Goal: Find contact information: Find a Sales Rep

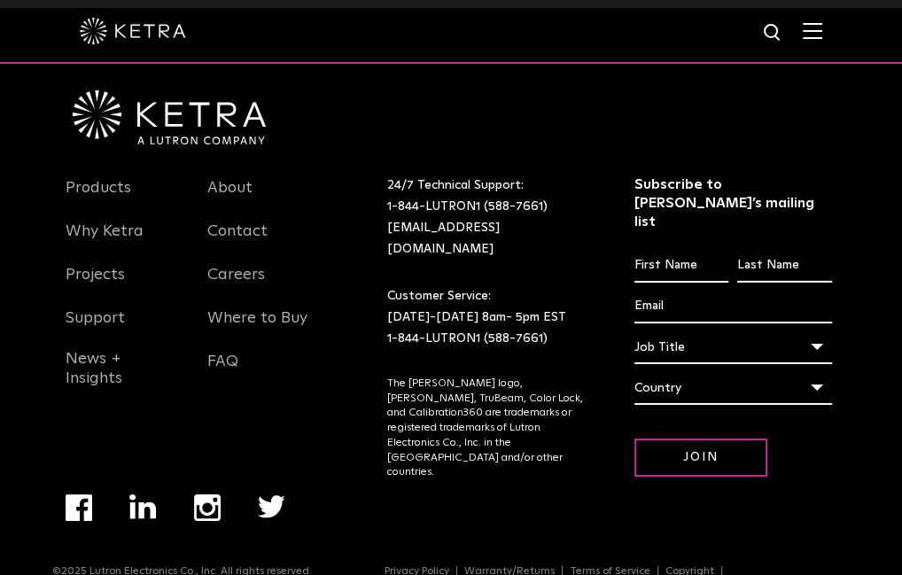
click at [66, 494] on img "Navigation Menu" at bounding box center [79, 507] width 27 height 27
click at [207, 234] on link "Contact" at bounding box center [237, 242] width 60 height 41
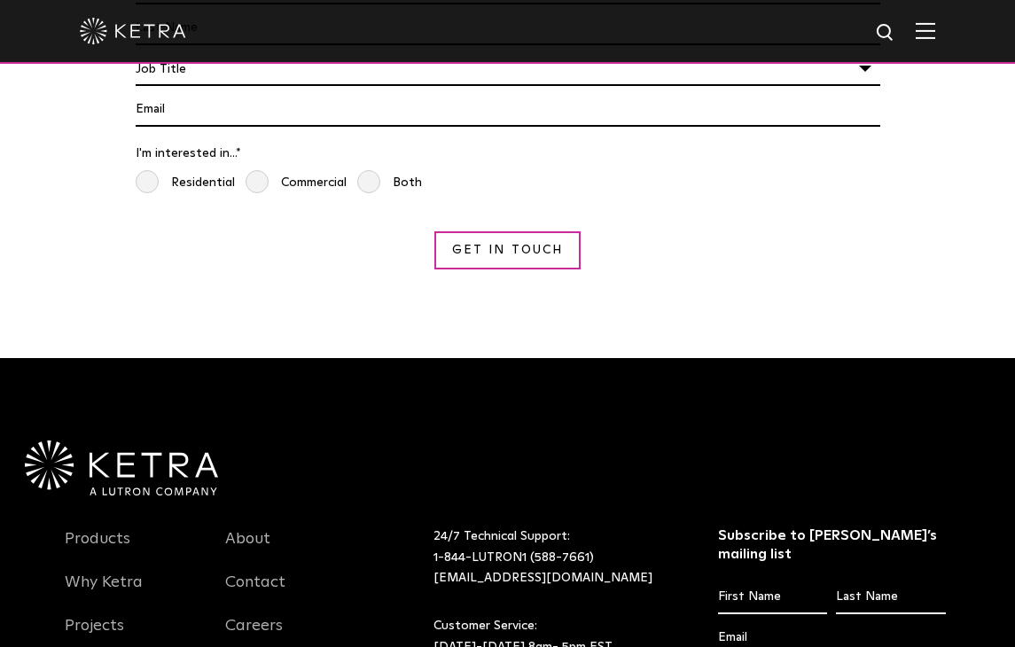
scroll to position [1839, 0]
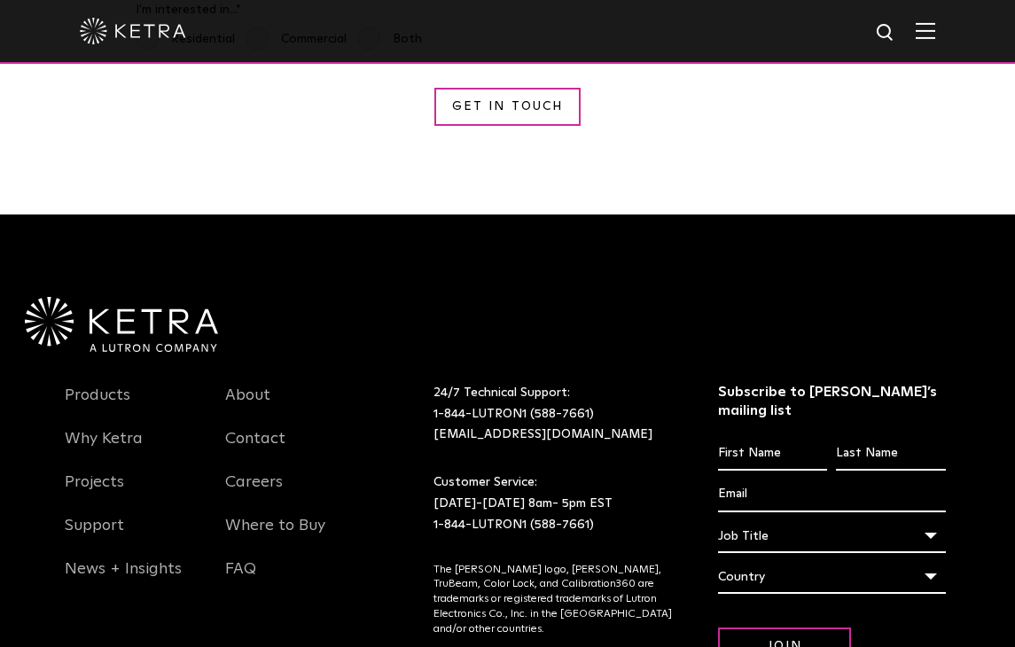
click at [646, 214] on div at bounding box center [507, 282] width 979 height 137
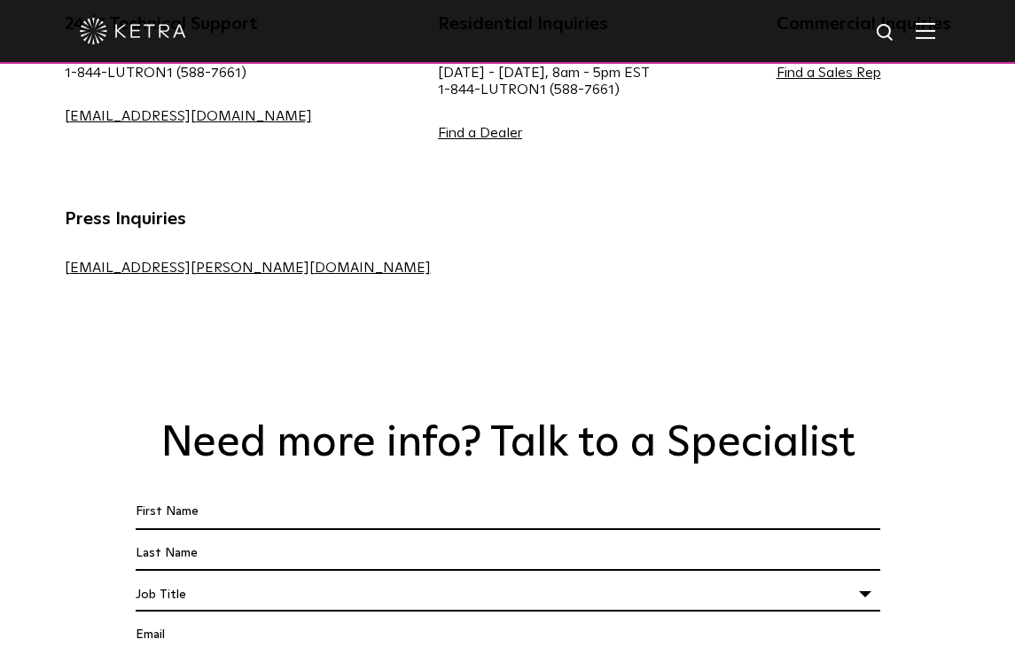
scroll to position [805, 0]
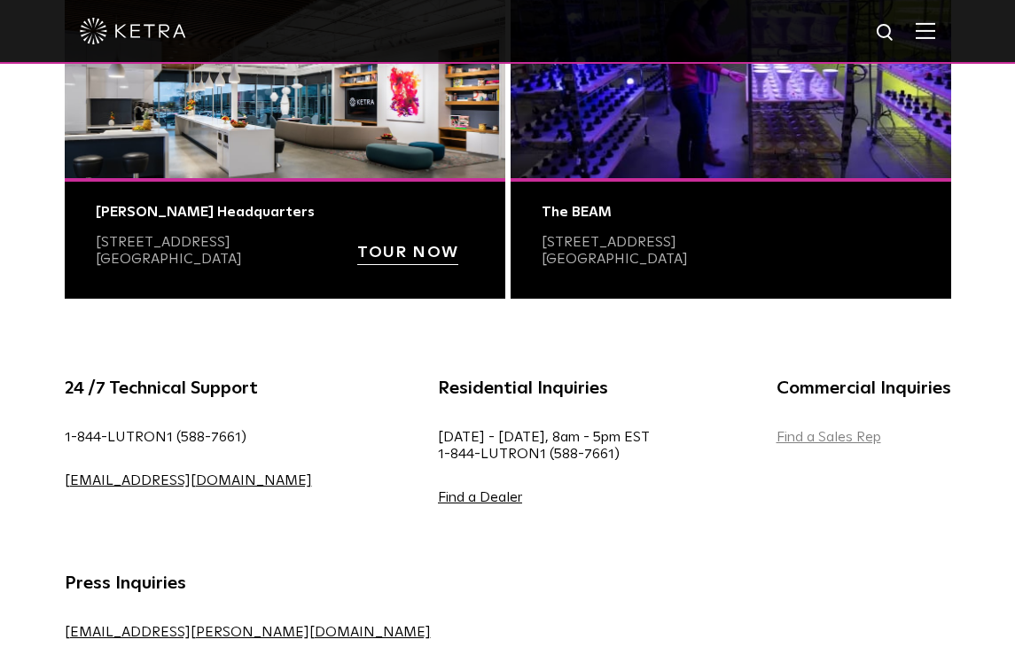
click at [776, 438] on link "Find a Sales Rep" at bounding box center [828, 437] width 105 height 14
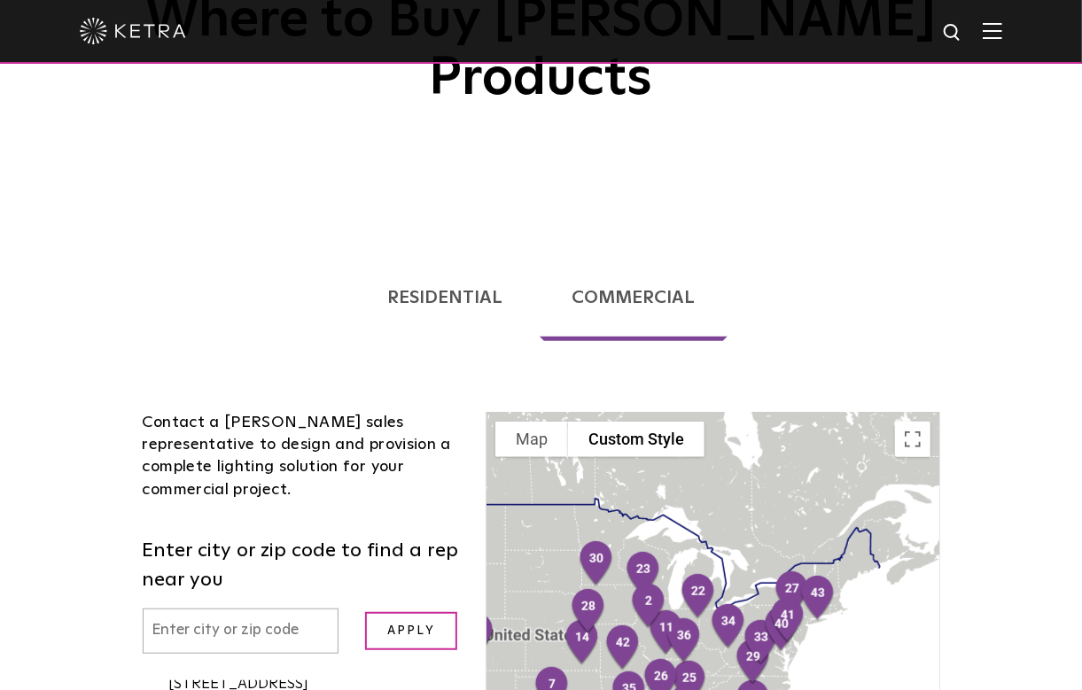
scroll to position [14, 0]
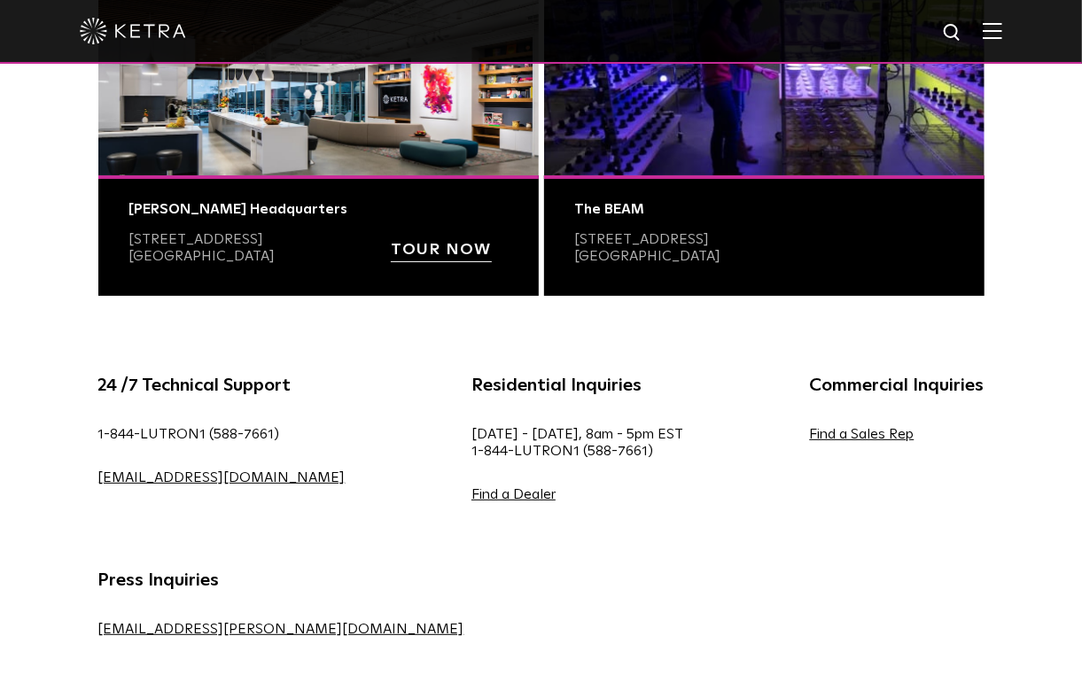
scroll to position [808, 0]
drag, startPoint x: 684, startPoint y: 432, endPoint x: 697, endPoint y: 460, distance: 31.3
click at [783, 460] on div "Commercial Inquiries Find a Sales Rep" at bounding box center [897, 451] width 228 height 160
